Goal: Information Seeking & Learning: Find specific page/section

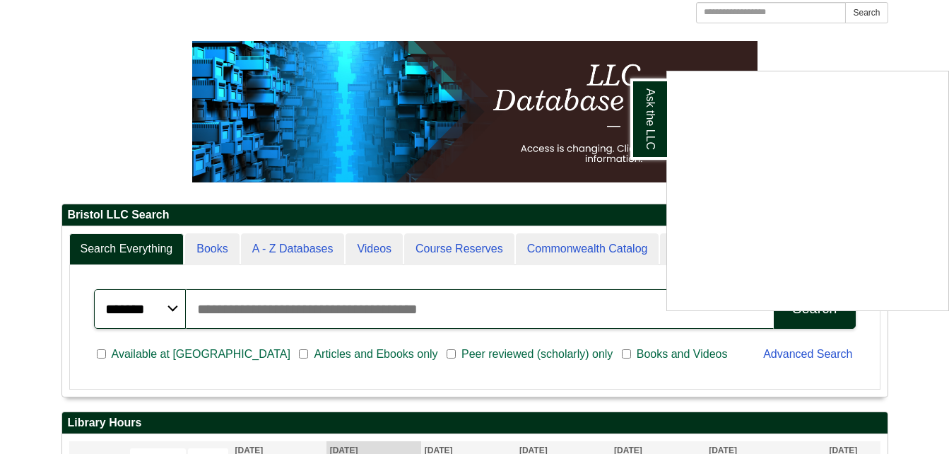
scroll to position [170, 825]
click at [425, 320] on div "Ask the LLC" at bounding box center [474, 227] width 949 height 454
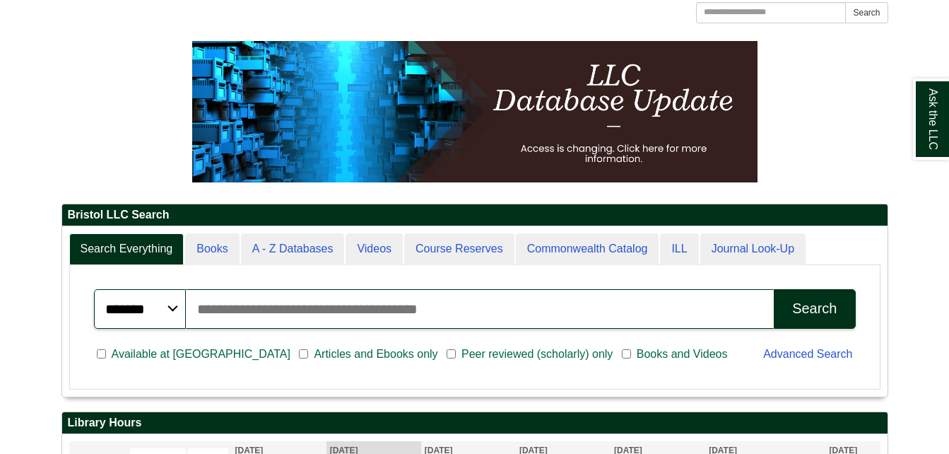
click at [410, 317] on input "Search articles, books, journals & more" at bounding box center [480, 309] width 588 height 40
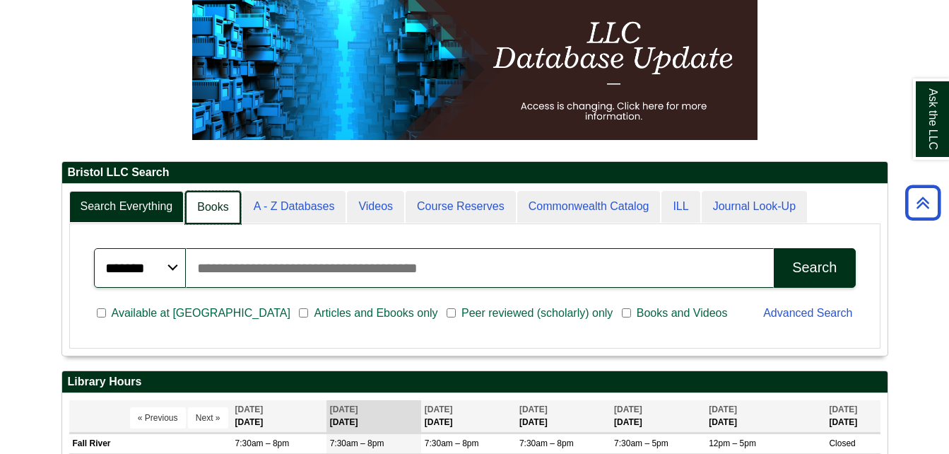
scroll to position [172, 825]
click at [289, 211] on link "A - Z Databases" at bounding box center [293, 207] width 105 height 33
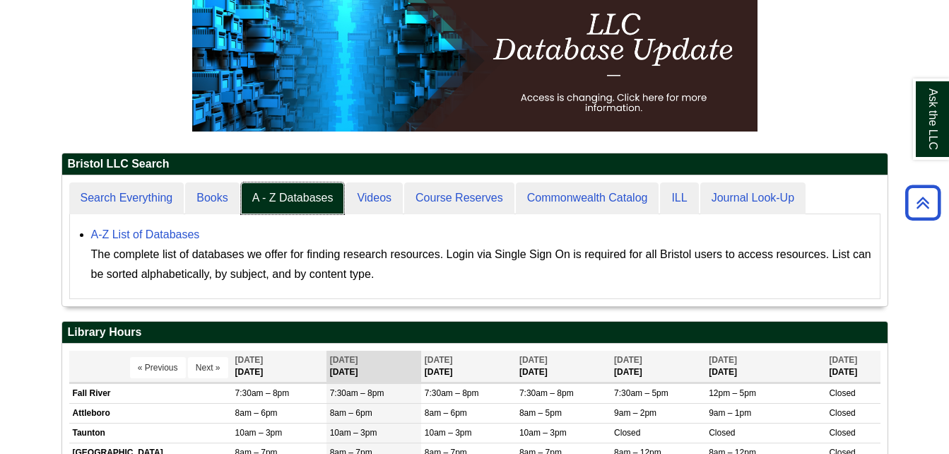
scroll to position [7, 7]
click at [134, 230] on link "A-Z List of Databases" at bounding box center [145, 234] width 109 height 12
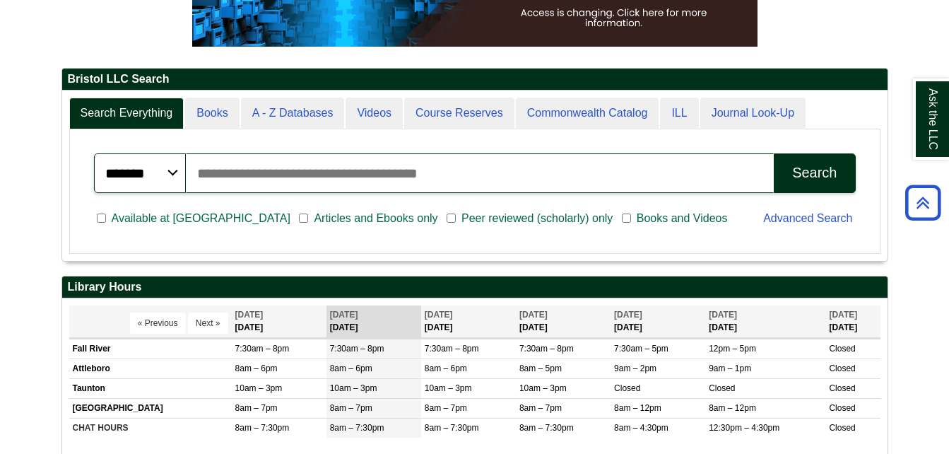
scroll to position [287, 0]
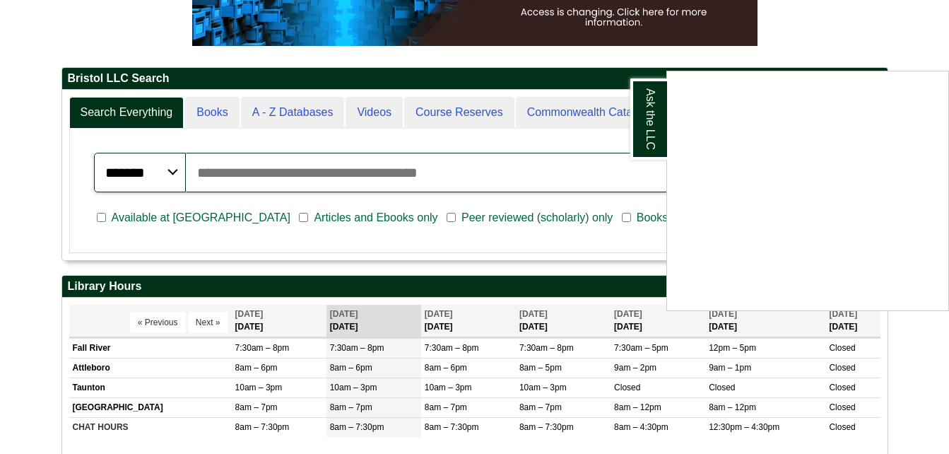
click at [218, 219] on div "Ask the LLC" at bounding box center [474, 227] width 949 height 454
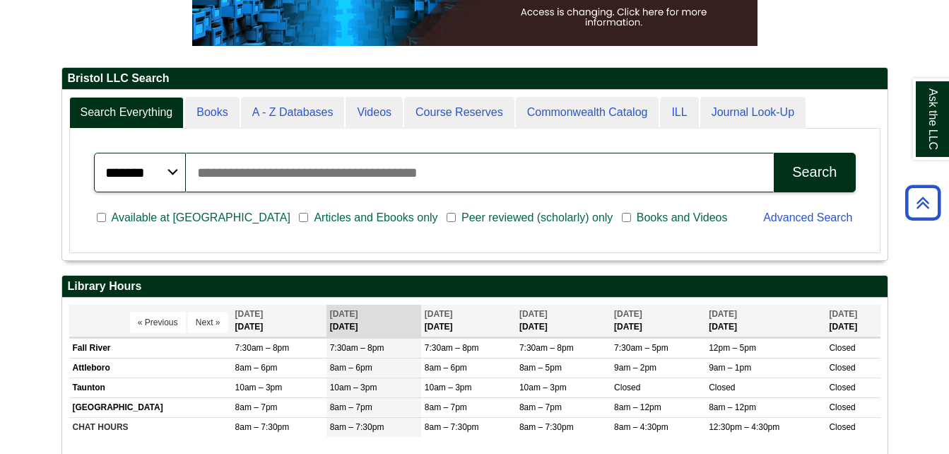
click at [283, 181] on input "Search articles, books, journals & more" at bounding box center [480, 173] width 588 height 40
type input "**********"
click at [774, 153] on button "Search" at bounding box center [814, 173] width 81 height 40
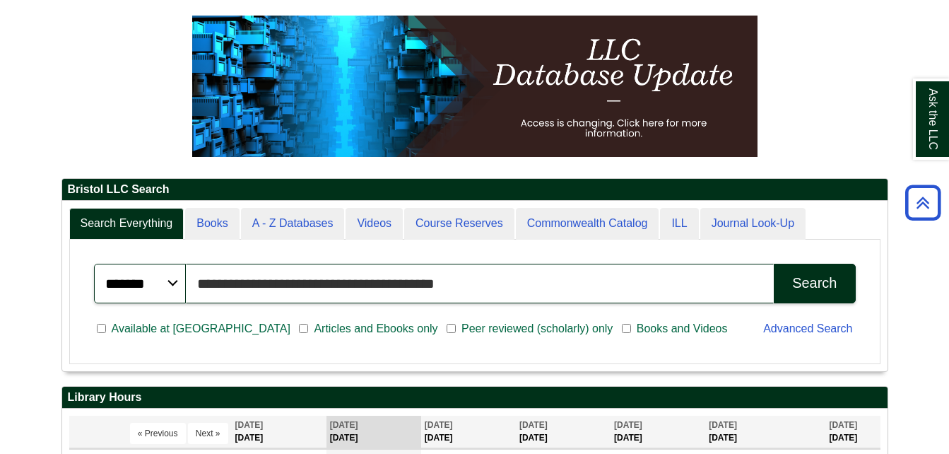
scroll to position [170, 825]
